Goal: Navigation & Orientation: Find specific page/section

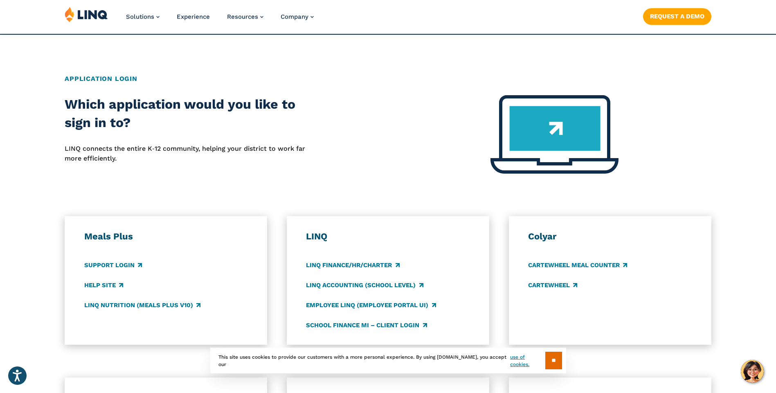
scroll to position [286, 0]
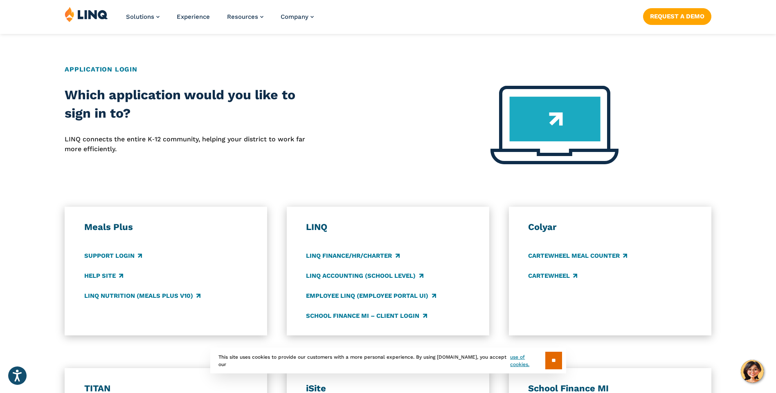
click at [199, 251] on div "Meals Plus Support Login Help Site LINQ Nutrition (Meals Plus v10)" at bounding box center [166, 271] width 164 height 99
click at [130, 227] on h3 "Meals Plus" at bounding box center [166, 227] width 164 height 11
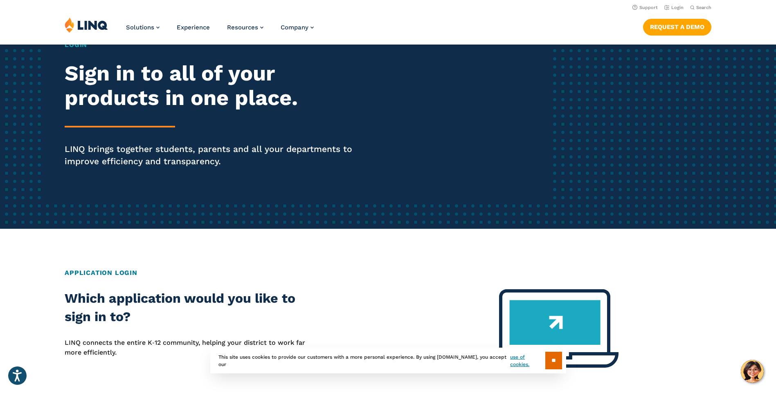
scroll to position [0, 0]
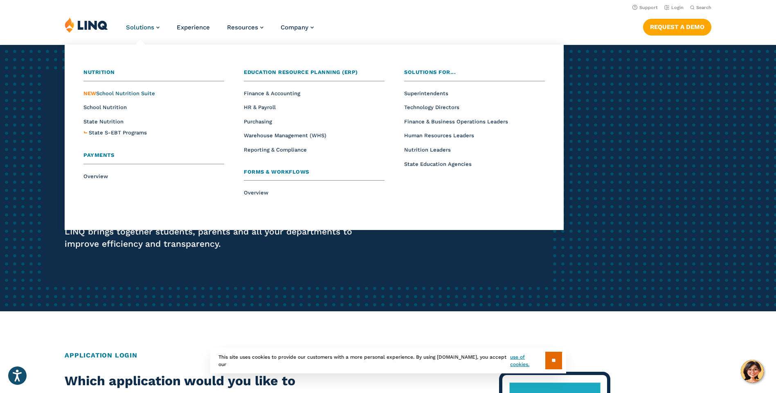
click at [135, 93] on span "NEW School Nutrition Suite" at bounding box center [119, 93] width 72 height 6
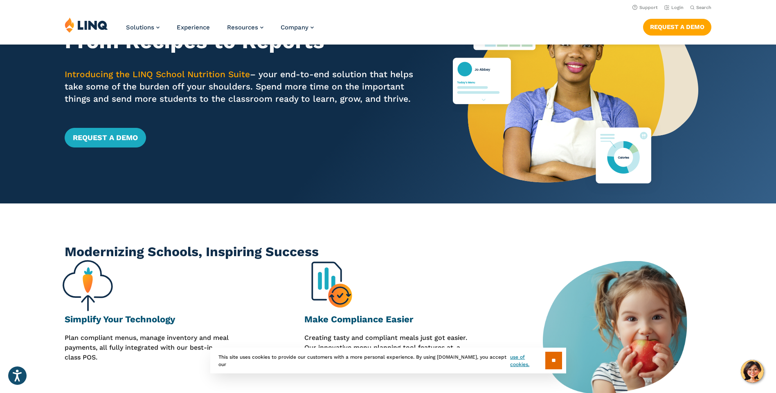
scroll to position [82, 0]
